Goal: Task Accomplishment & Management: Use online tool/utility

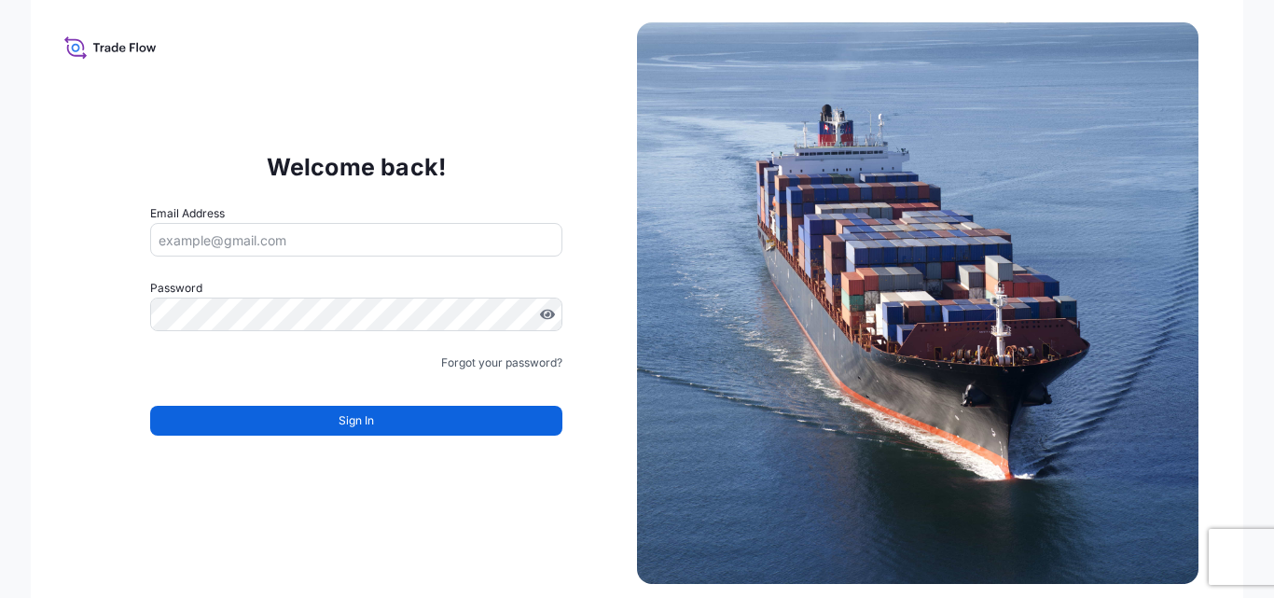
click at [207, 234] on input "Email Address" at bounding box center [356, 240] width 412 height 34
click at [330, 253] on input "Email Address" at bounding box center [356, 240] width 412 height 34
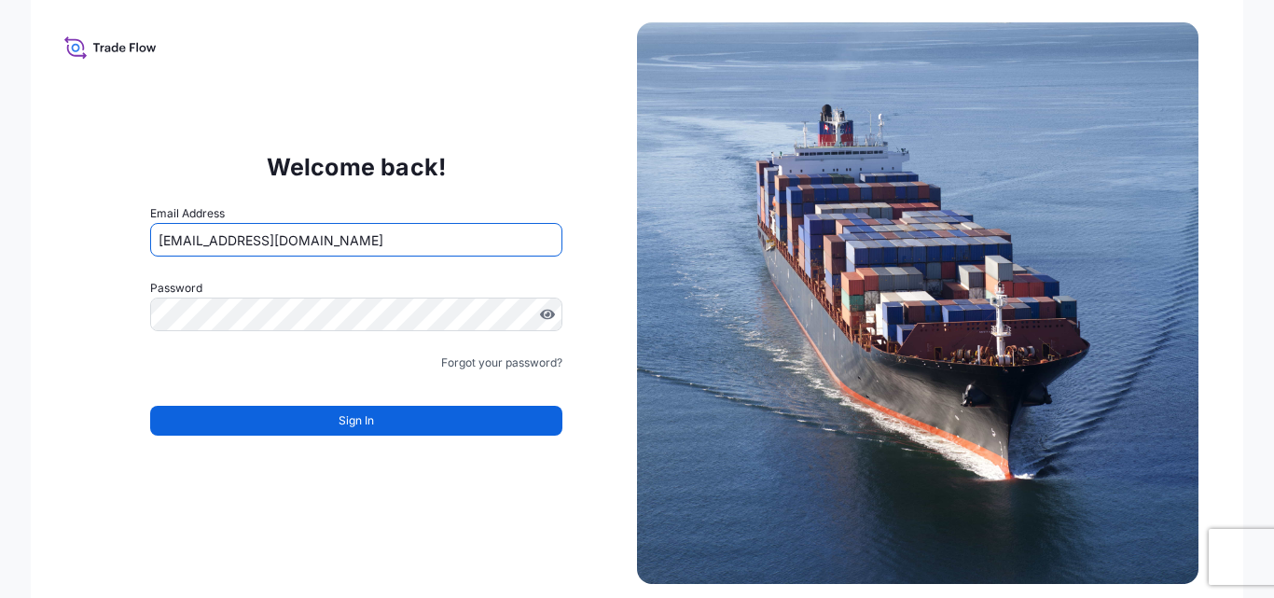
type input "[EMAIL_ADDRESS][DOMAIN_NAME]"
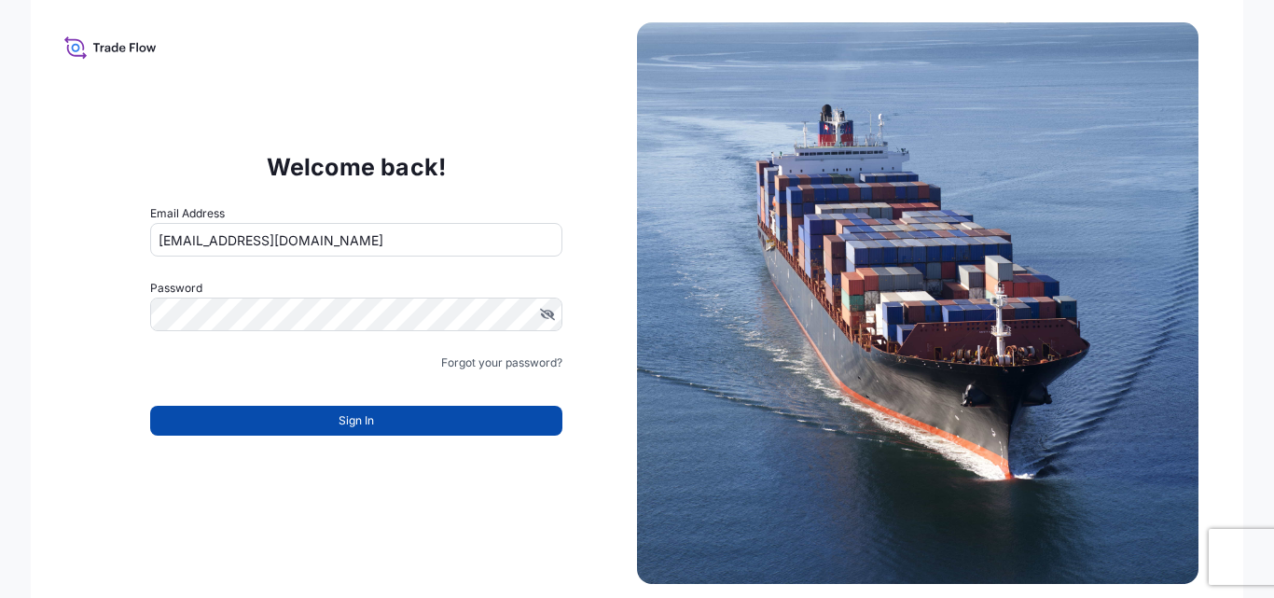
click at [446, 425] on button "Sign In" at bounding box center [356, 421] width 412 height 30
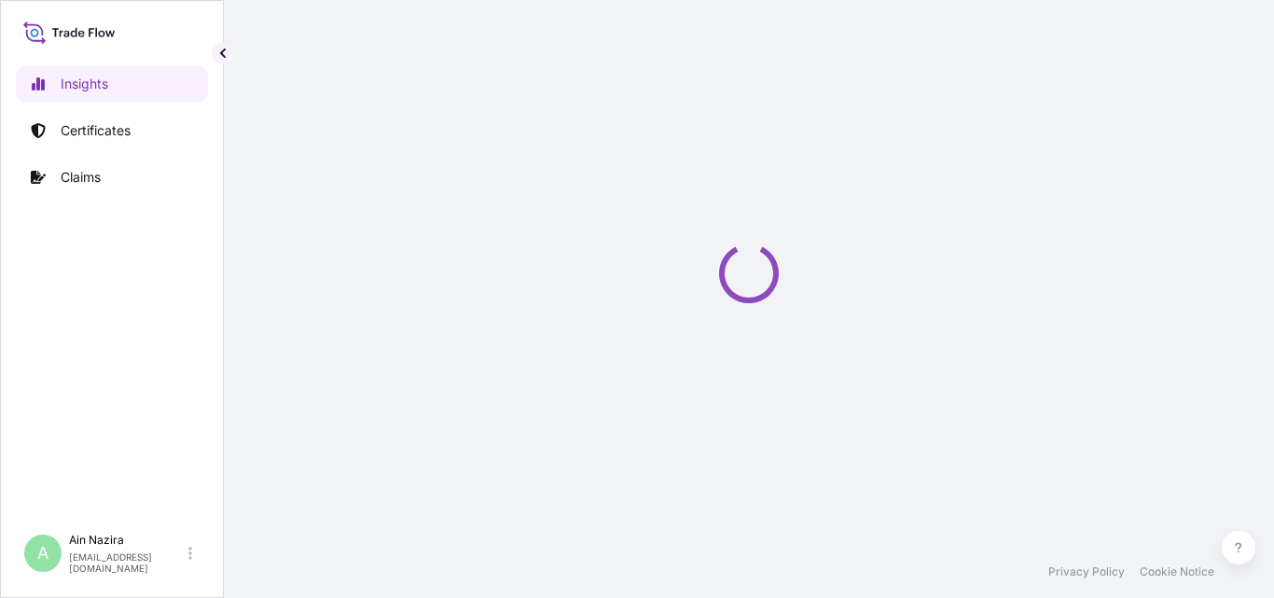
select select "2025"
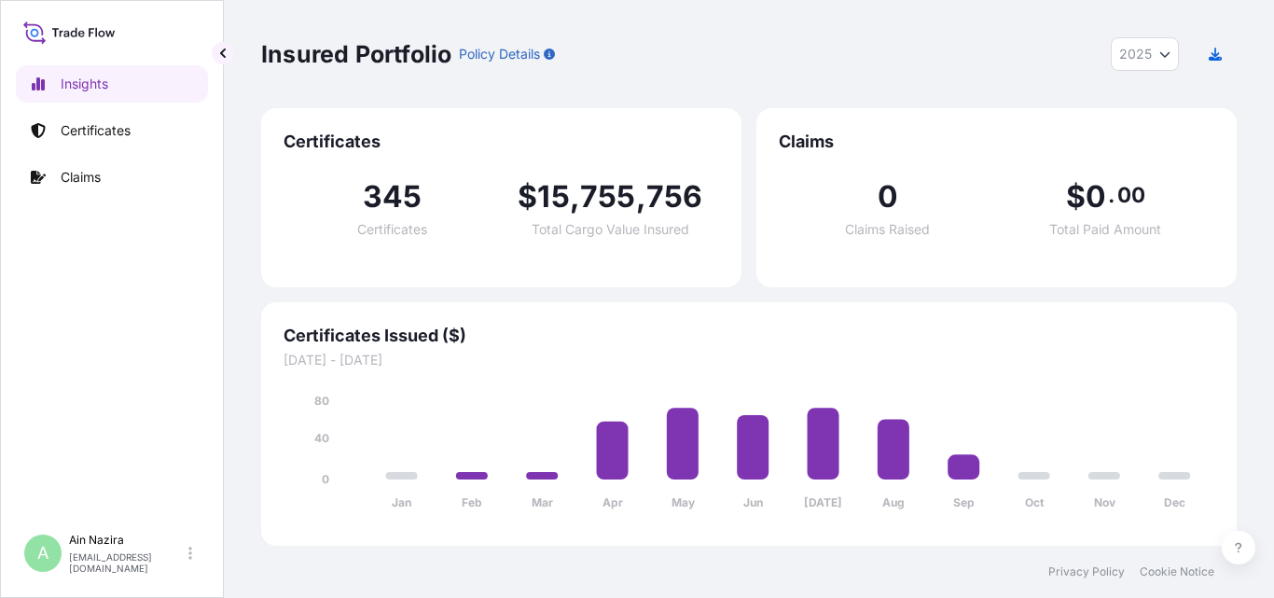
click at [1273, 122] on div "Insured Portfolio Policy Details 2025 2025 2024 2023 2022 Certificates 345 Cert…" at bounding box center [749, 272] width 1050 height 545
